Goal: Task Accomplishment & Management: Complete application form

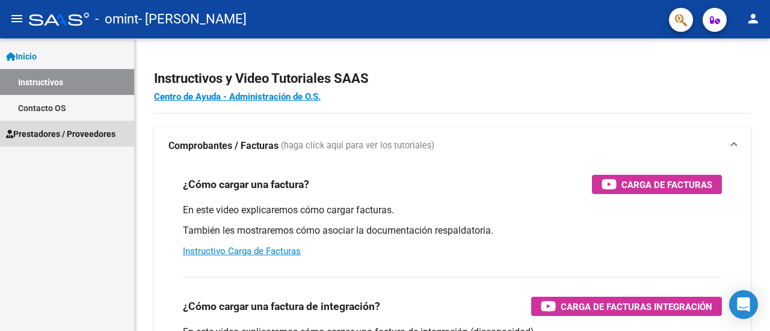
click at [84, 132] on span "Prestadores / Proveedores" at bounding box center [60, 134] width 109 height 13
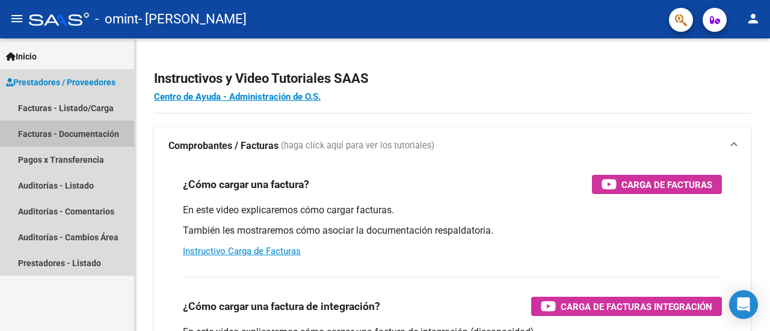
click at [79, 129] on link "Facturas - Documentación" at bounding box center [67, 134] width 134 height 26
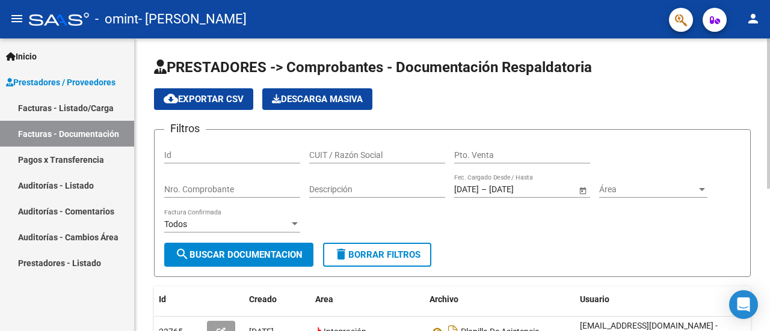
click at [612, 106] on div "cloud_download Exportar CSV Descarga Masiva" at bounding box center [452, 99] width 597 height 22
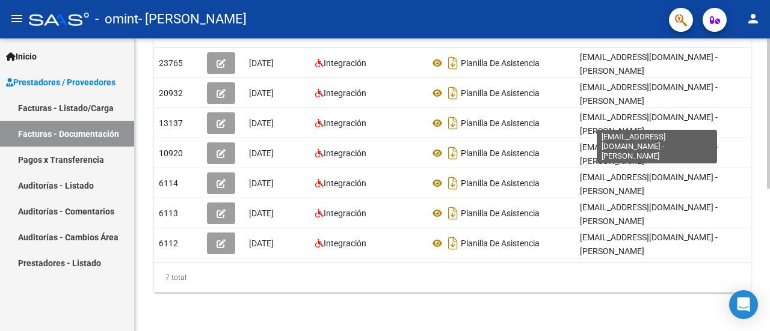
scroll to position [277, 0]
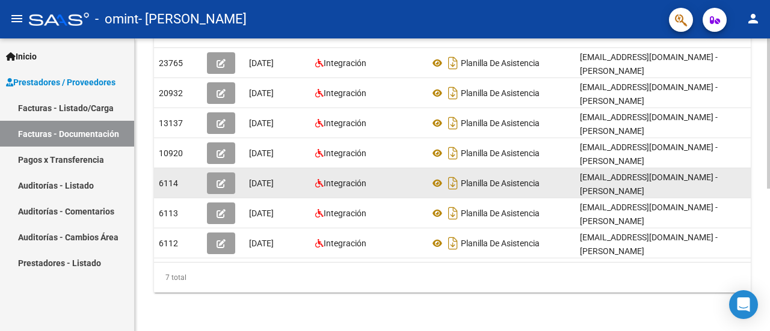
click at [381, 177] on div "Integración" at bounding box center [367, 184] width 105 height 14
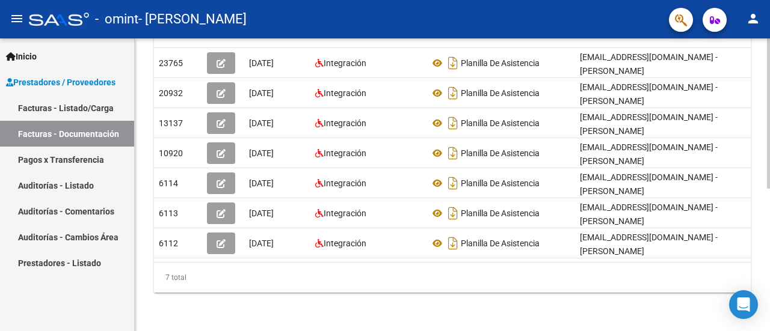
click at [301, 292] on div "7 total" at bounding box center [452, 278] width 597 height 30
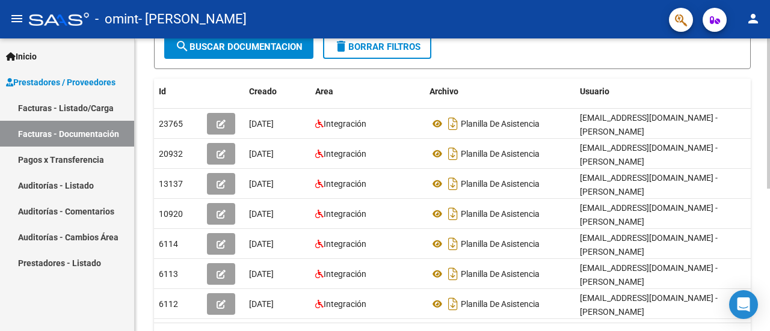
scroll to position [205, 0]
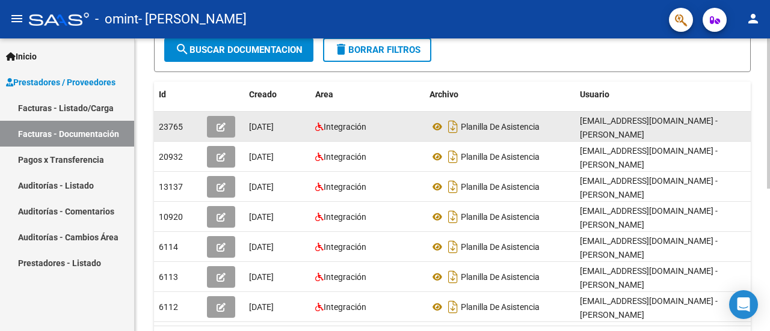
click at [225, 137] on button "button" at bounding box center [221, 127] width 28 height 22
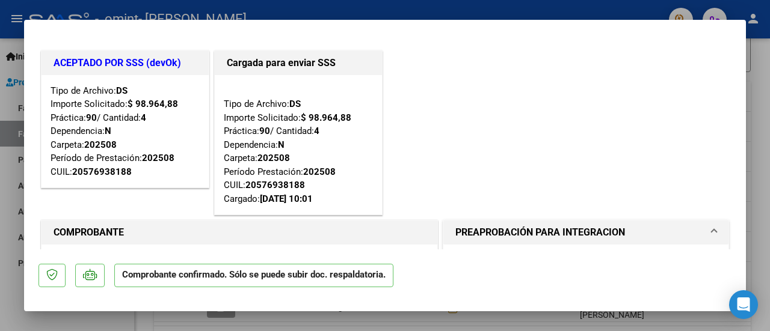
click at [487, 158] on div "ACEPTADO POR SSS (devOk) Tipo de Archivo: DS Importe Solicitado: $ 98.964,88 Pr…" at bounding box center [384, 133] width 693 height 170
click at [752, 74] on div at bounding box center [385, 165] width 770 height 331
type input "$ 0,00"
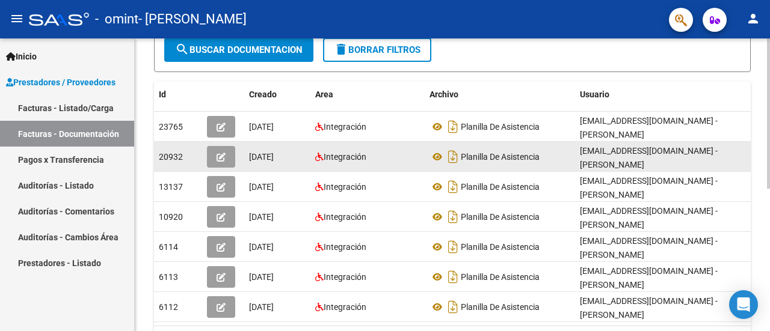
click at [221, 155] on icon "button" at bounding box center [221, 157] width 9 height 9
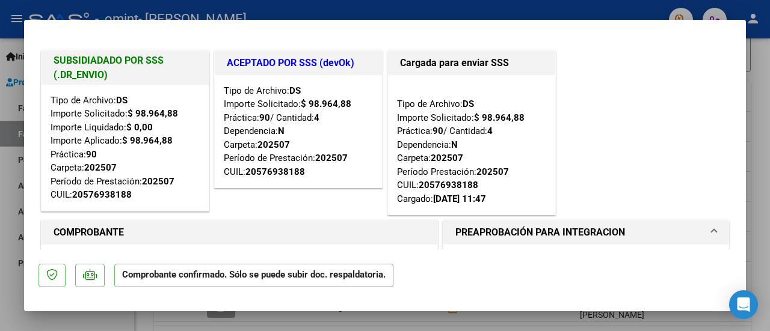
click at [767, 123] on div at bounding box center [385, 165] width 770 height 331
type input "$ 0,00"
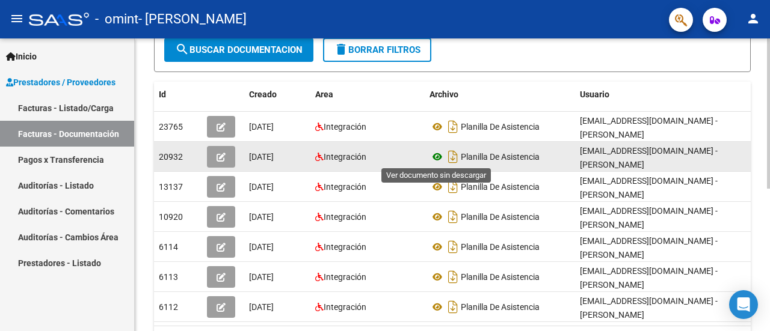
click at [440, 155] on icon at bounding box center [437, 157] width 16 height 14
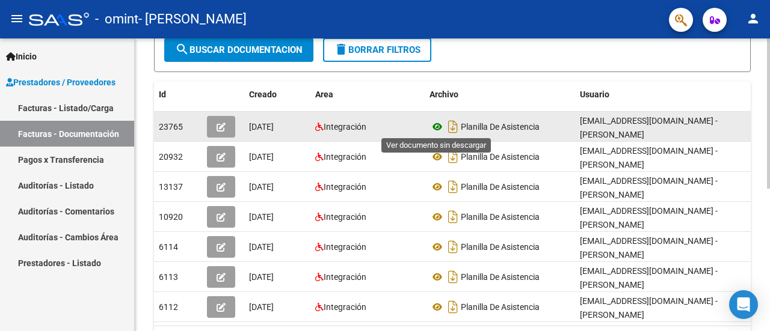
click at [440, 128] on icon at bounding box center [437, 127] width 16 height 14
